Goal: Task Accomplishment & Management: Manage account settings

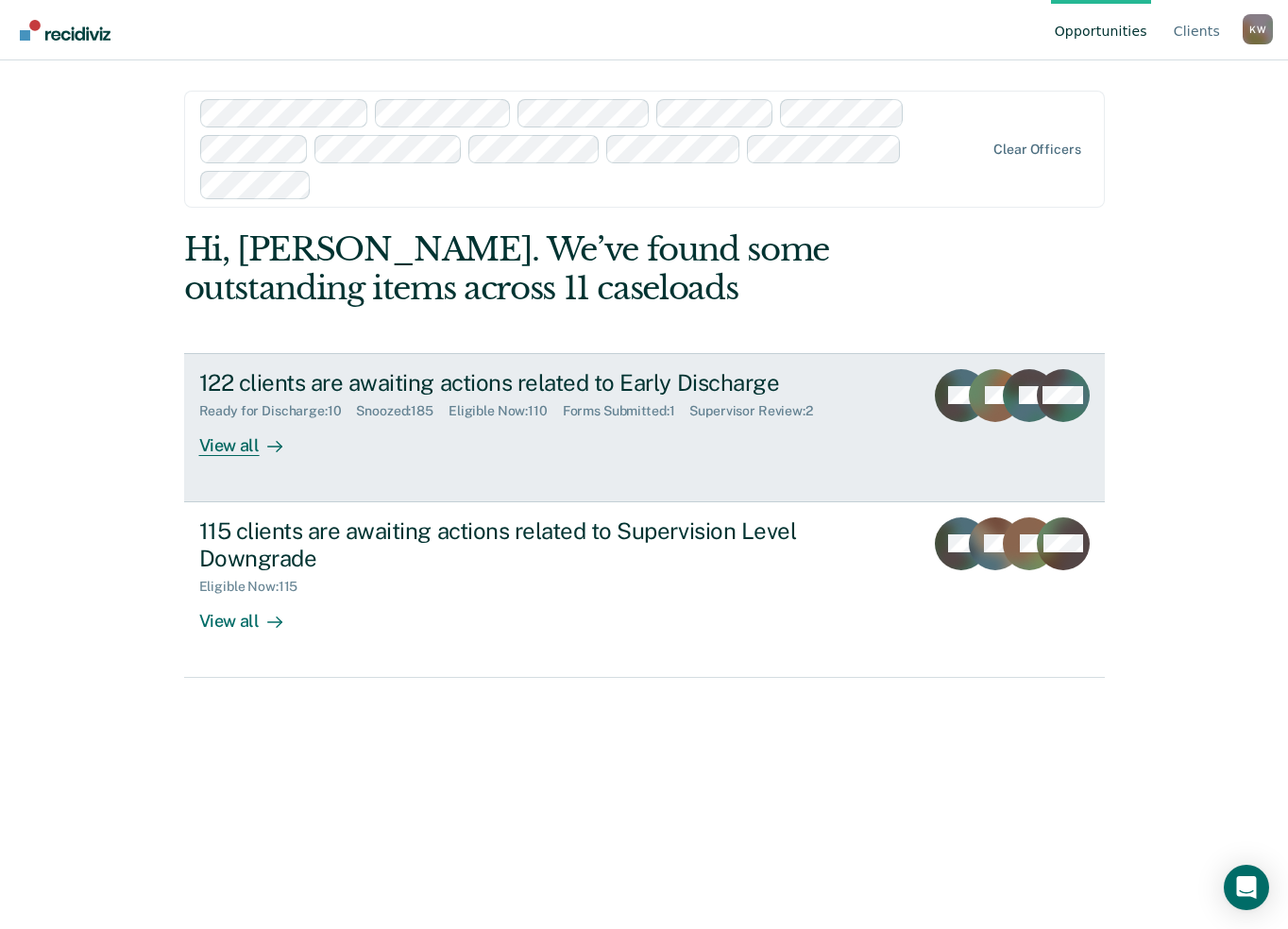
click at [212, 450] on div "View all" at bounding box center [252, 437] width 106 height 37
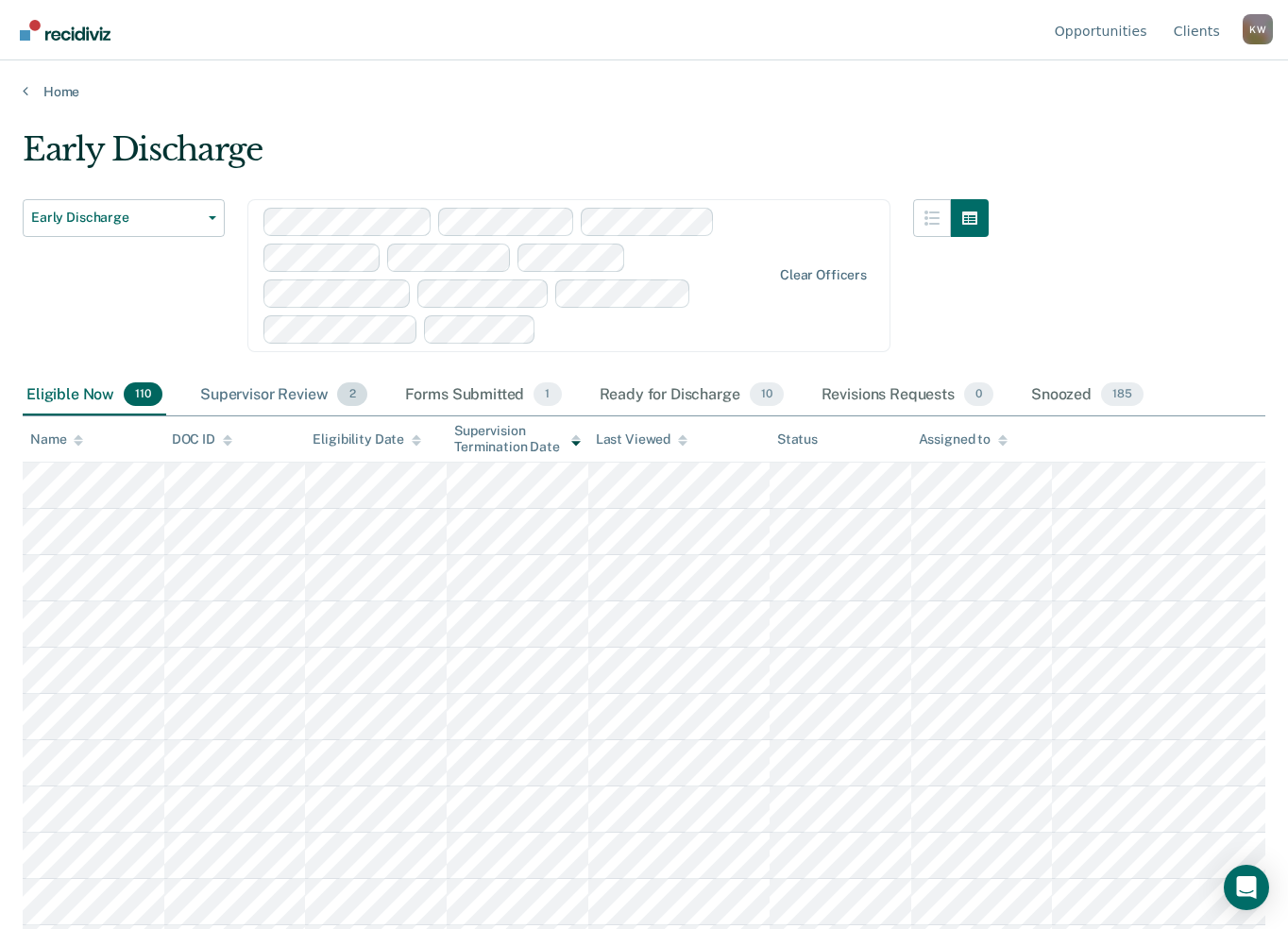
click at [266, 396] on div "Supervisor Review 2" at bounding box center [283, 395] width 175 height 42
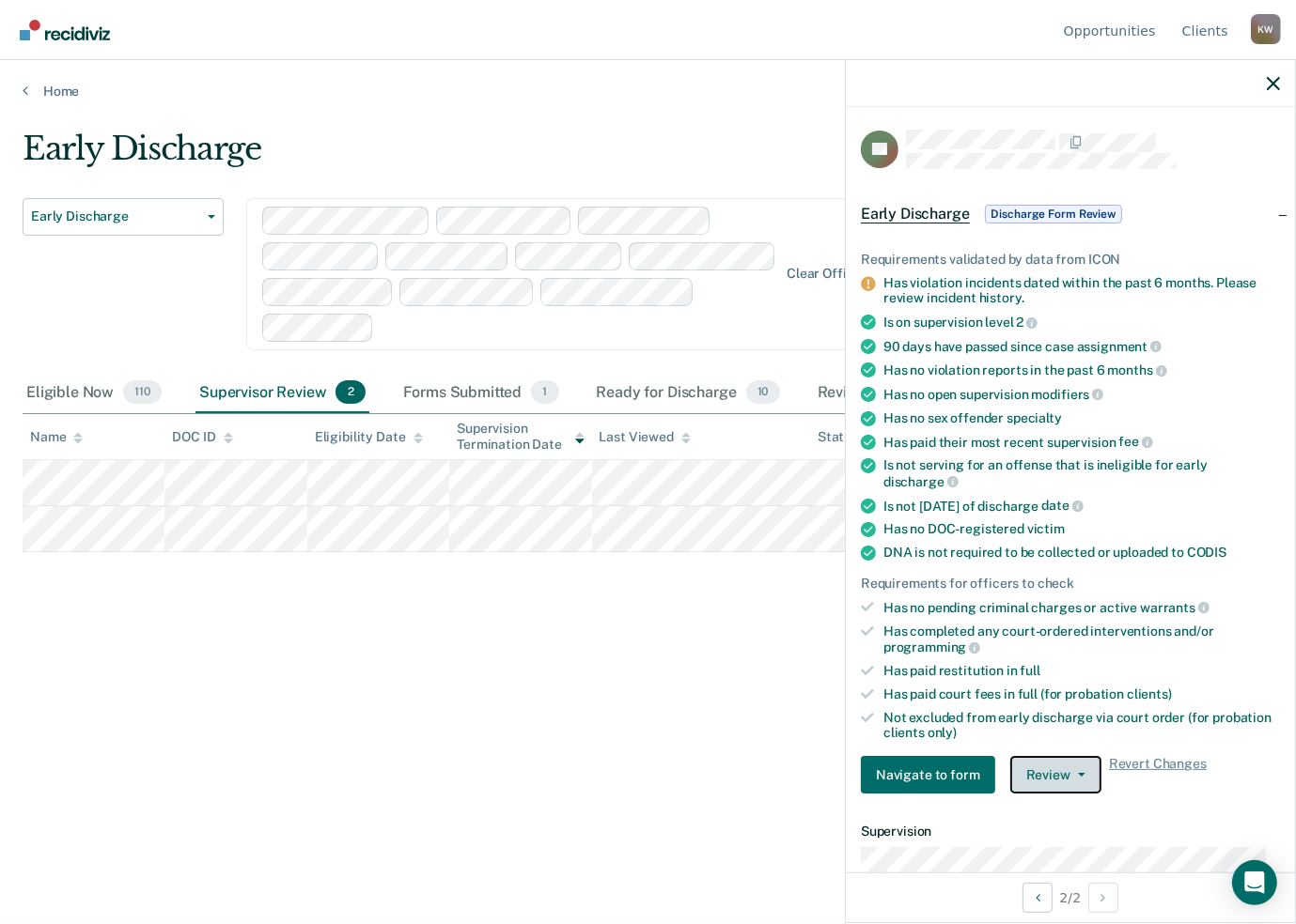
click at [1079, 773] on icon "button" at bounding box center [1082, 775] width 8 height 4
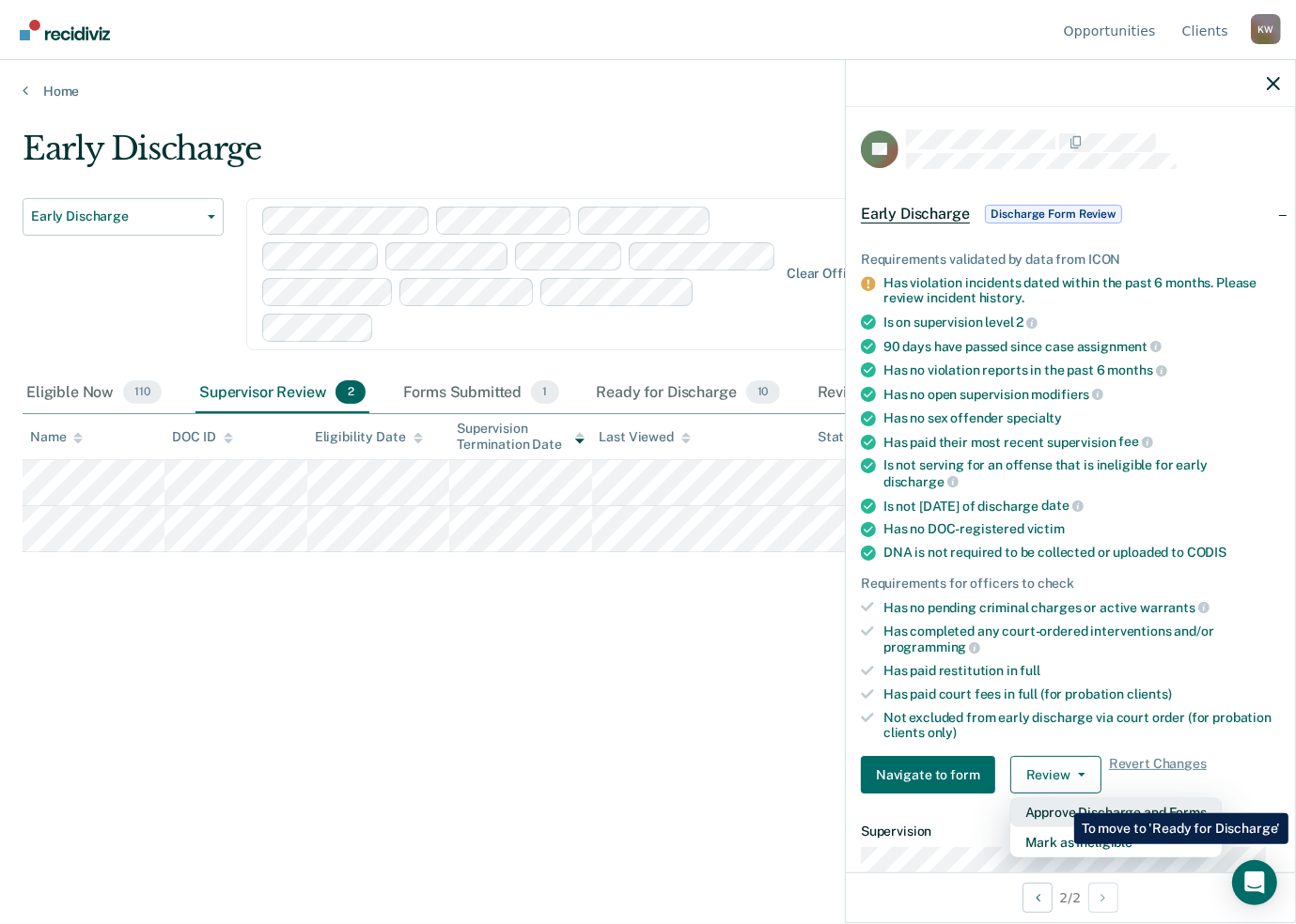
click at [1060, 799] on button "Approve Discharge and Forms" at bounding box center [1115, 812] width 211 height 30
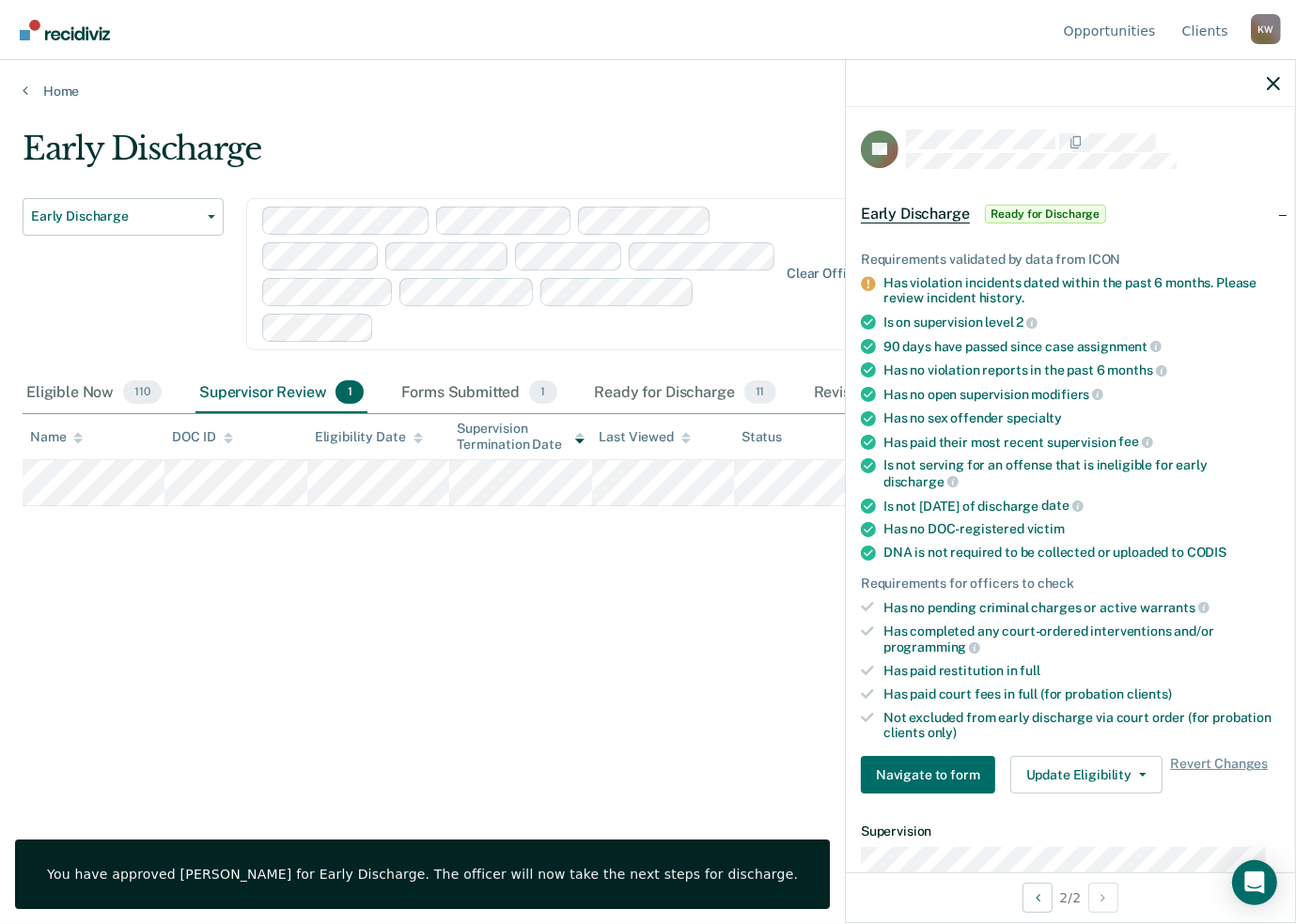
click at [450, 736] on div "Early Discharge Early Discharge Early Discharge Supervision Level Downgrade Cle…" at bounding box center [648, 456] width 1251 height 654
click at [1271, 87] on icon "button" at bounding box center [1273, 84] width 13 height 13
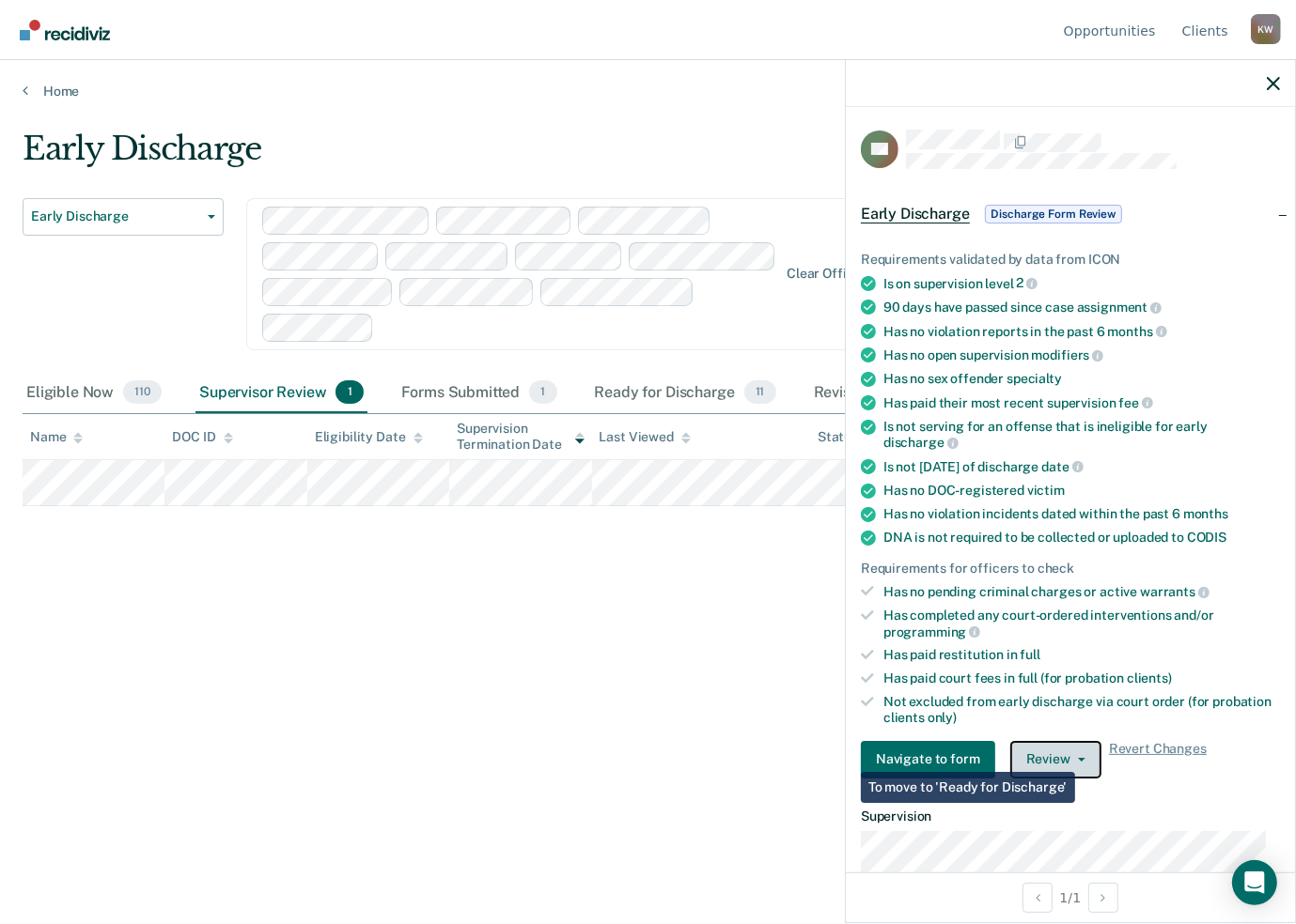
click at [1078, 758] on icon "button" at bounding box center [1082, 760] width 8 height 4
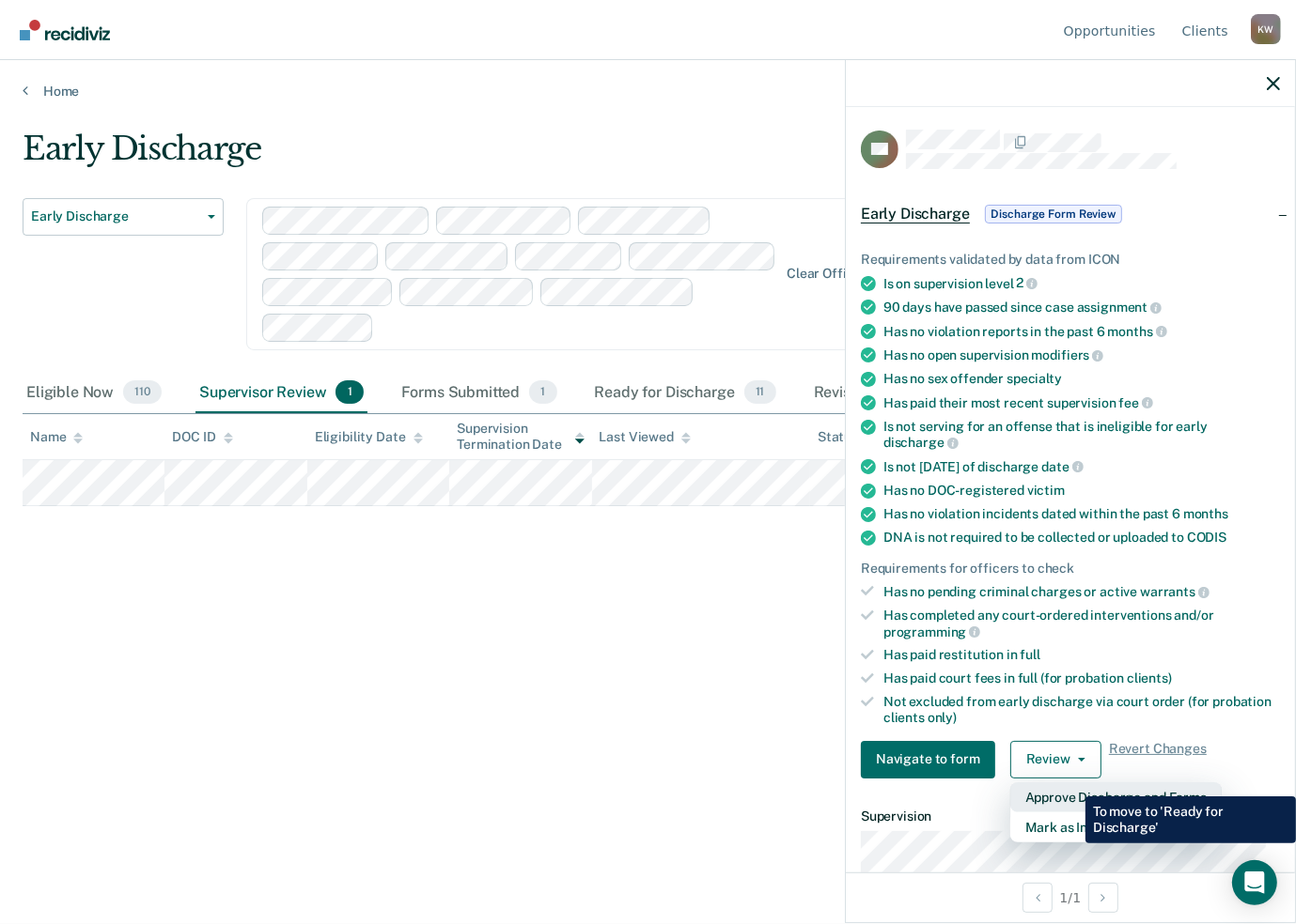
click at [1071, 783] on button "Approve Discharge and Forms" at bounding box center [1115, 797] width 211 height 30
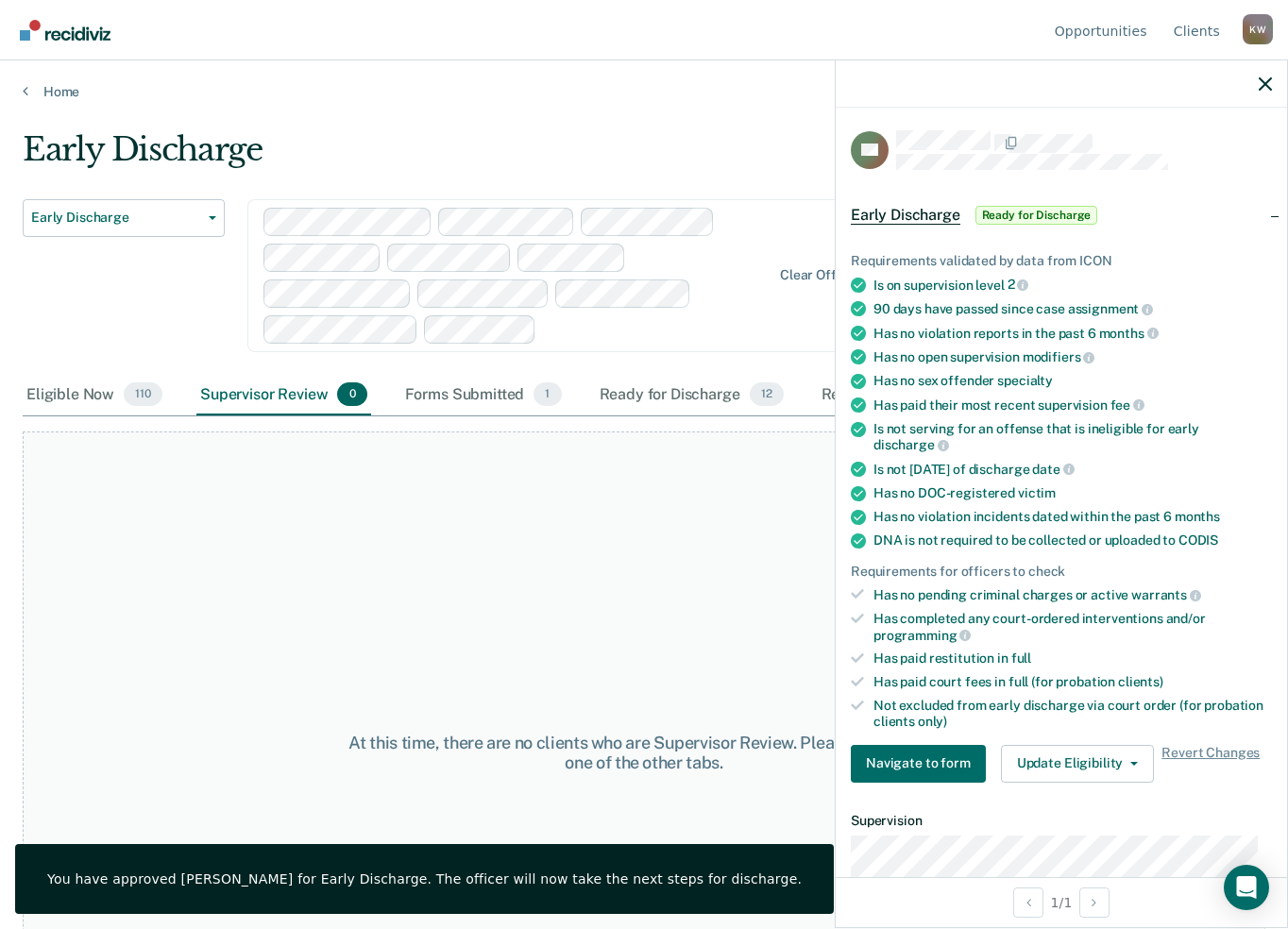
click at [547, 556] on div "At this time, there are no clients who are Supervisor Review. Please navigate t…" at bounding box center [643, 752] width 1243 height 642
click at [1268, 85] on icon "button" at bounding box center [1266, 84] width 14 height 14
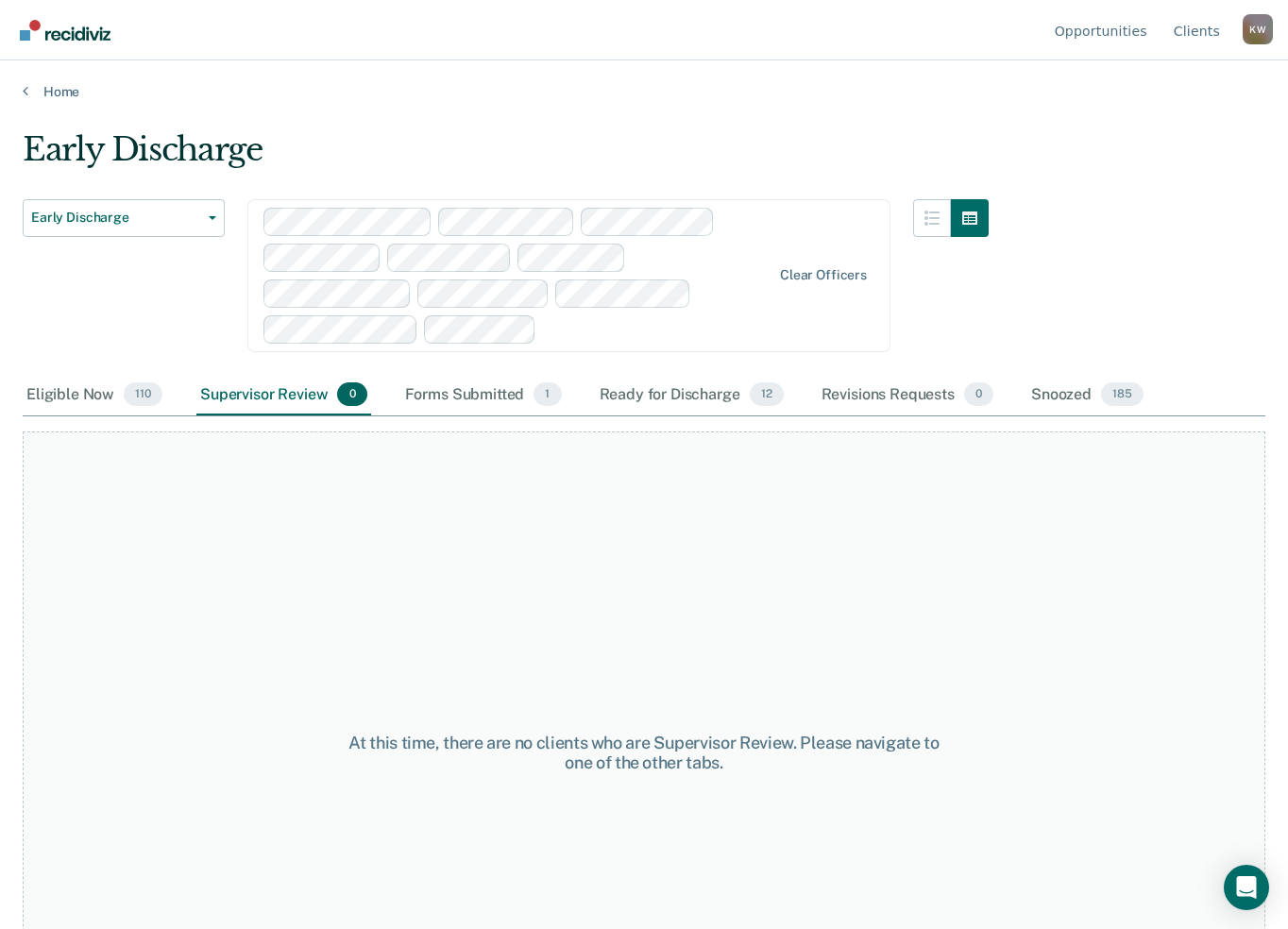
click at [22, 81] on div "Home" at bounding box center [644, 80] width 1288 height 40
click at [65, 85] on link "Home" at bounding box center [643, 92] width 1243 height 17
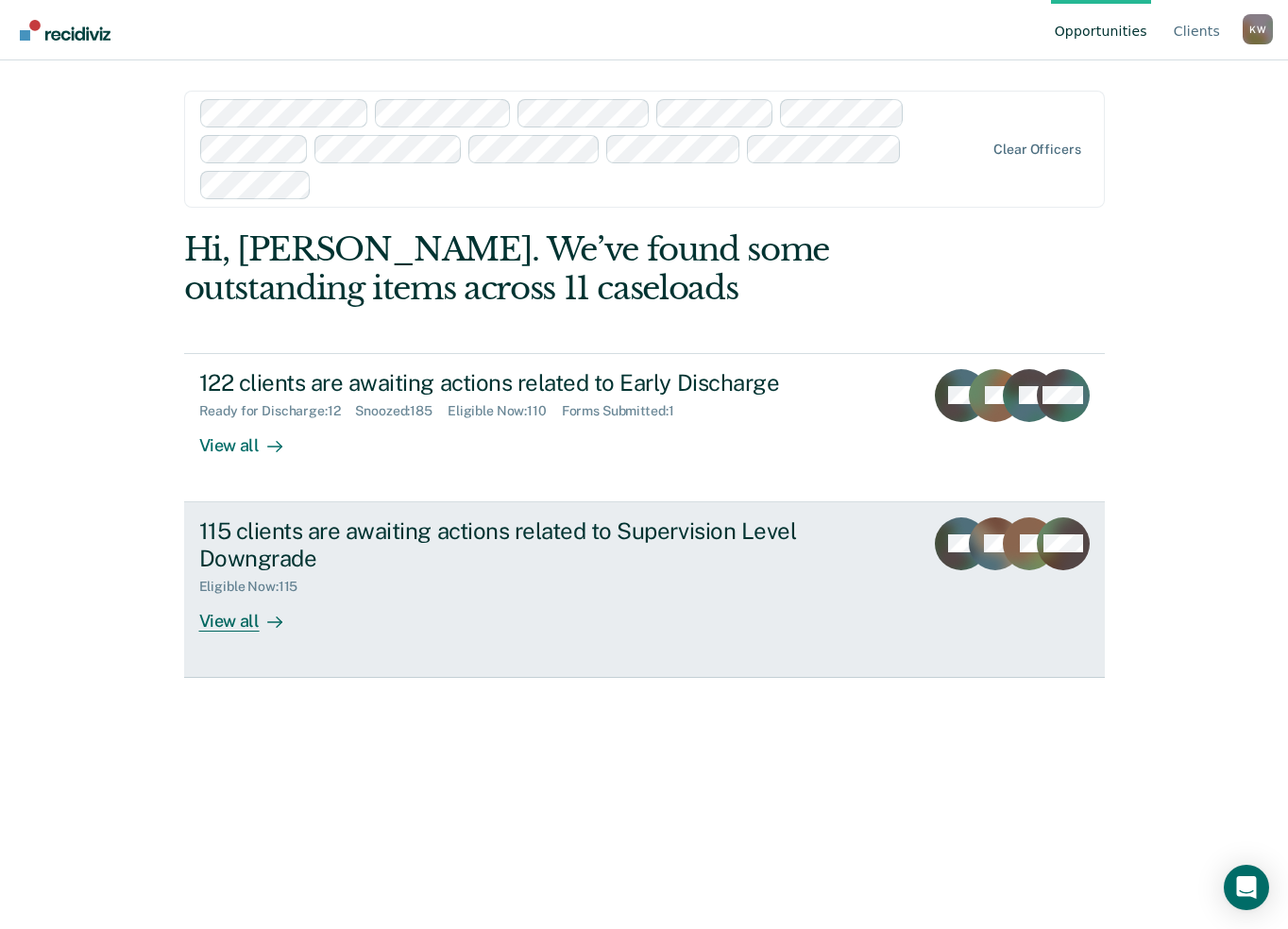
click at [227, 623] on div "View all" at bounding box center [252, 613] width 106 height 37
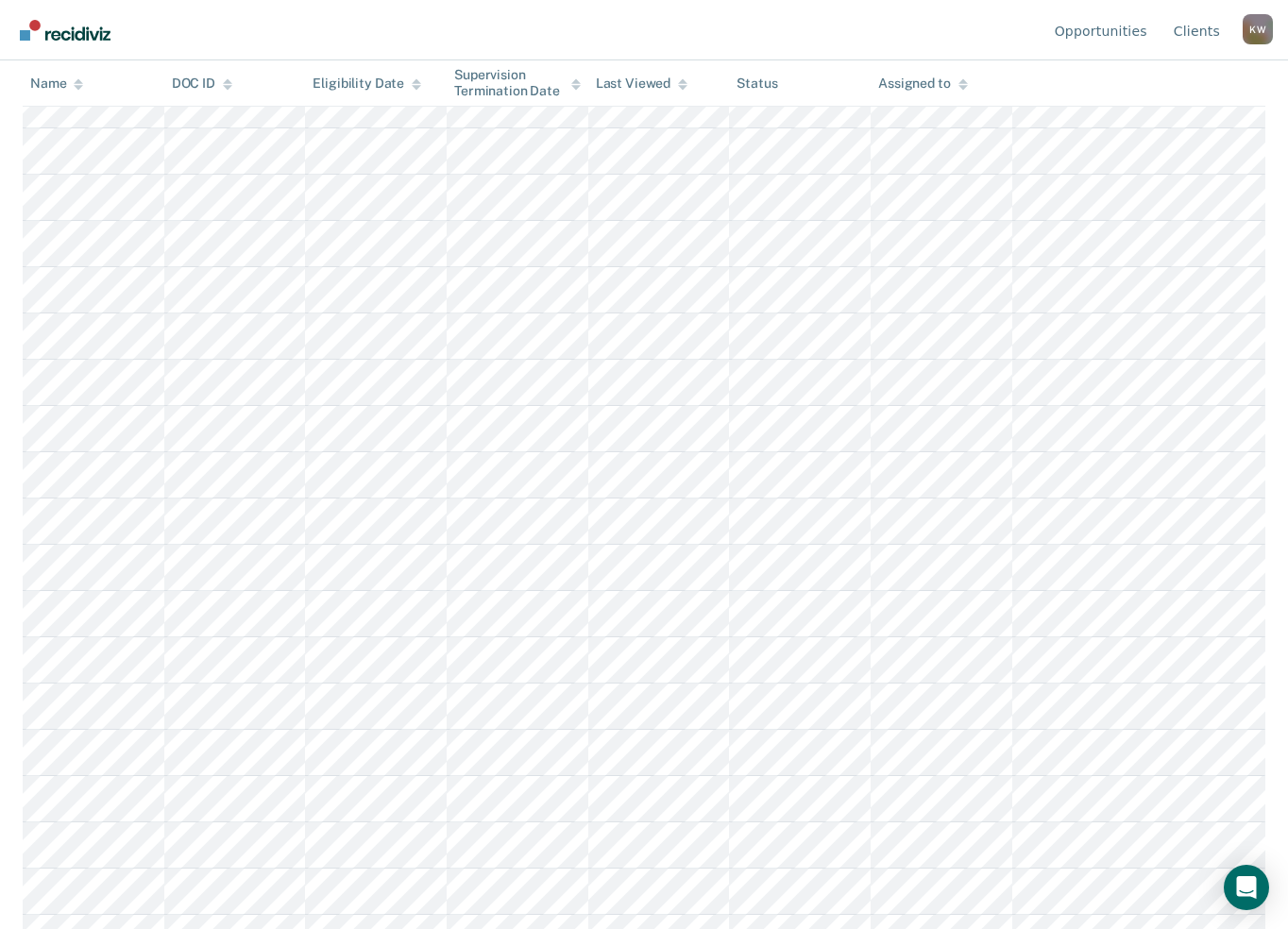
scroll to position [2682, 0]
click at [1249, 37] on div "K W" at bounding box center [1257, 29] width 30 height 30
click at [1171, 146] on link "Log Out" at bounding box center [1182, 149] width 122 height 16
